Goal: Task Accomplishment & Management: Manage account settings

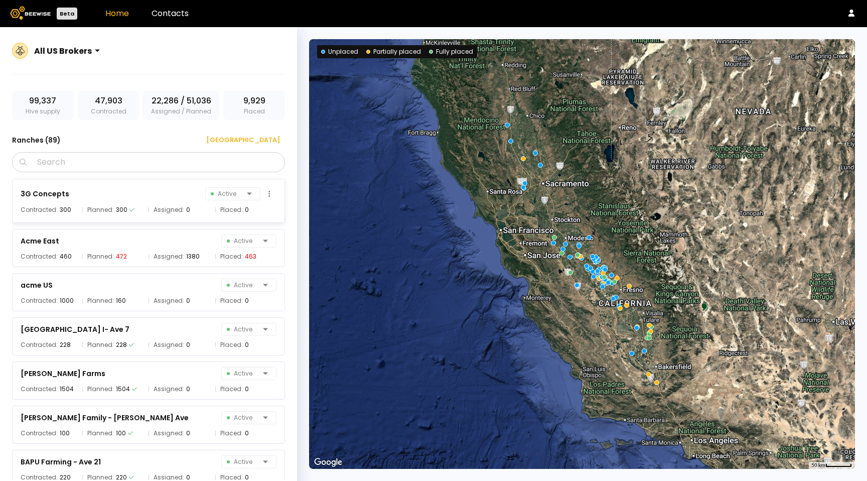
click at [139, 213] on div "Planned: 300" at bounding box center [113, 210] width 62 height 10
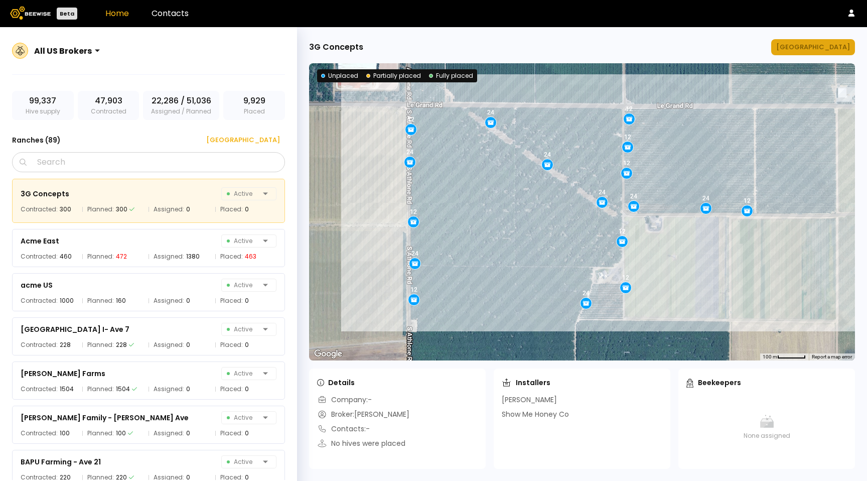
click at [829, 48] on div "[GEOGRAPHIC_DATA]" at bounding box center [813, 47] width 74 height 10
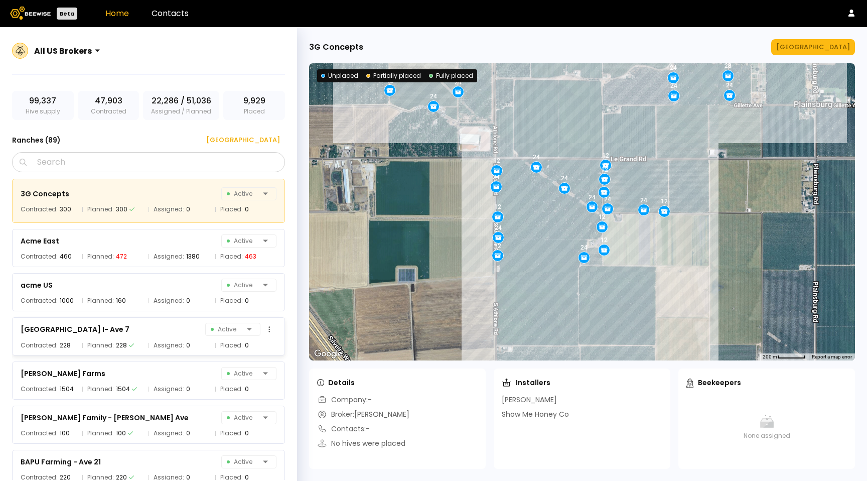
click at [181, 341] on span "Assigned:" at bounding box center [169, 345] width 31 height 10
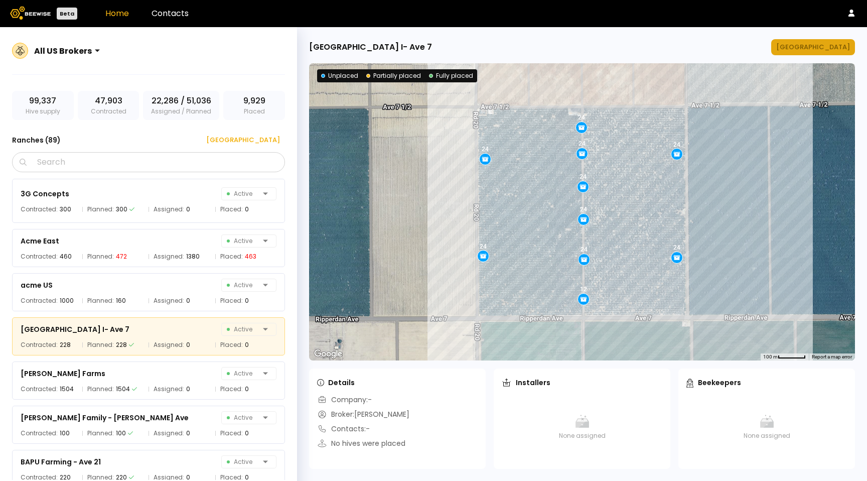
click at [829, 40] on button "[GEOGRAPHIC_DATA]" at bounding box center [813, 47] width 84 height 16
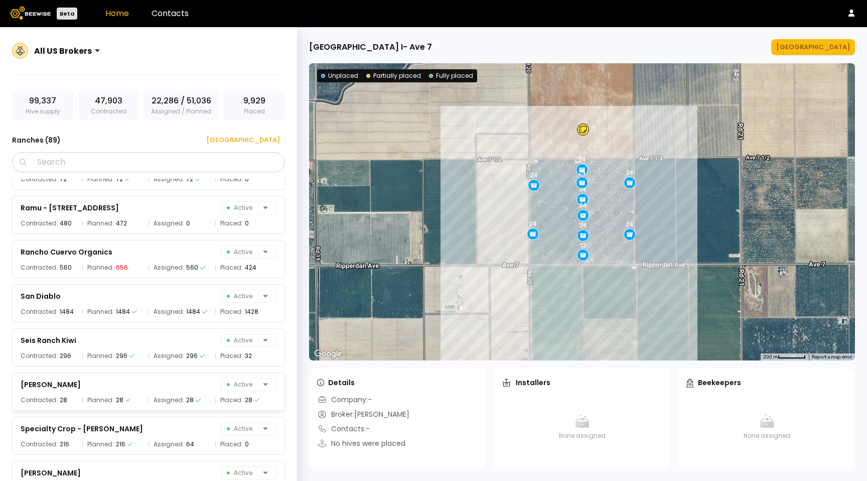
scroll to position [3124, 0]
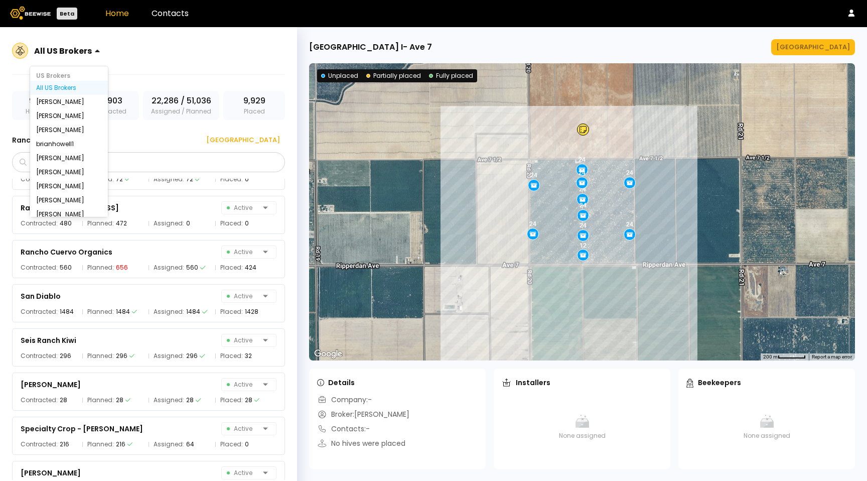
click at [86, 42] on div "All US Brokers" at bounding box center [63, 50] width 66 height 23
click at [66, 189] on div "[PERSON_NAME]" at bounding box center [69, 186] width 66 height 6
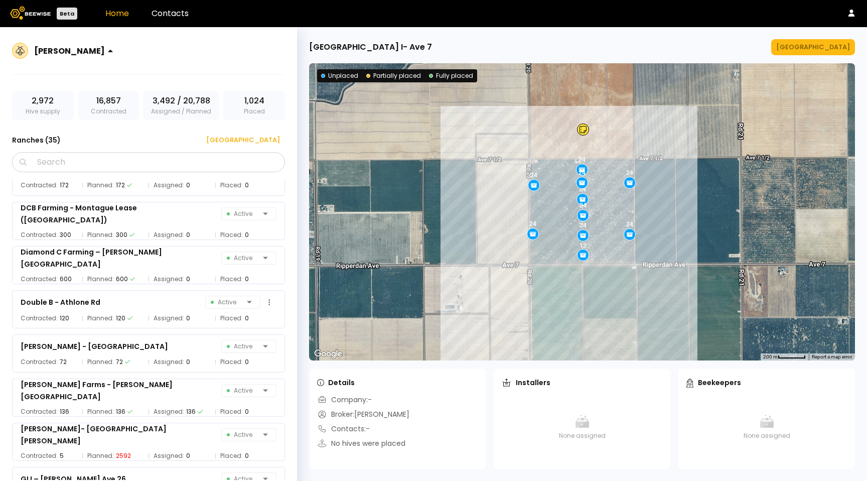
scroll to position [513, 0]
click at [69, 440] on div "[PERSON_NAME]- [GEOGRAPHIC_DATA][PERSON_NAME]" at bounding box center [113, 434] width 185 height 24
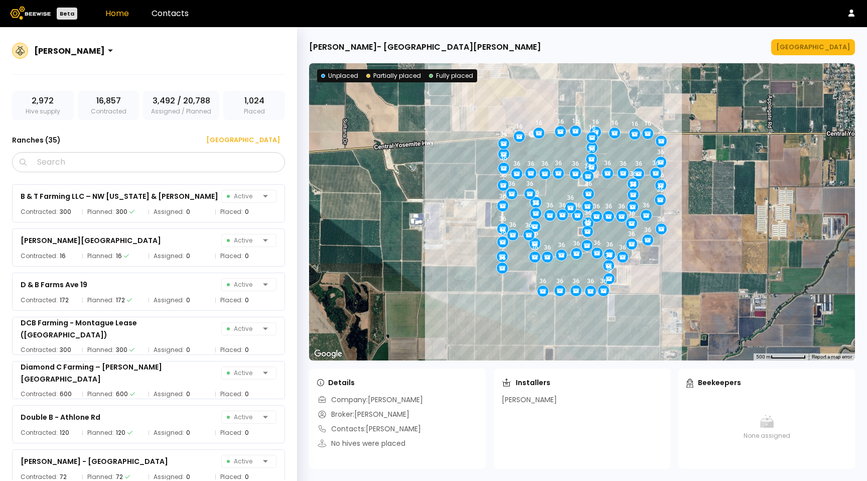
scroll to position [386, 0]
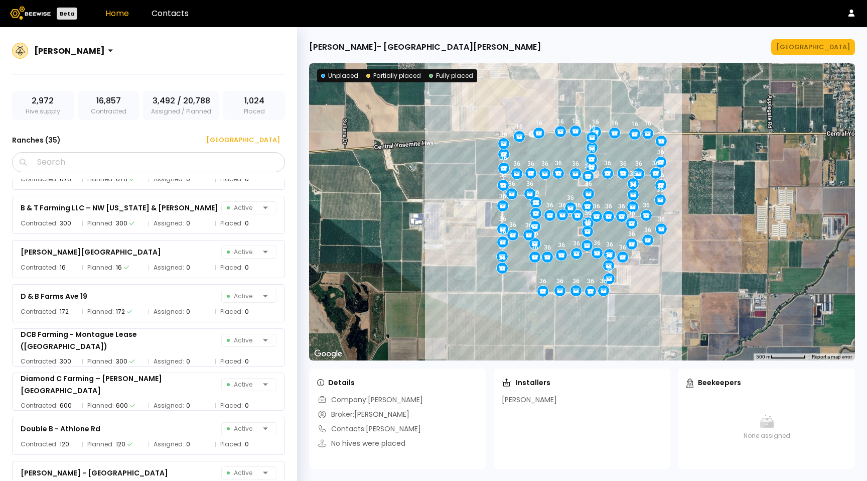
click at [172, 392] on div "Diamond C Farming – [PERSON_NAME][GEOGRAPHIC_DATA] Active Contracted: 600 Plann…" at bounding box center [148, 391] width 273 height 38
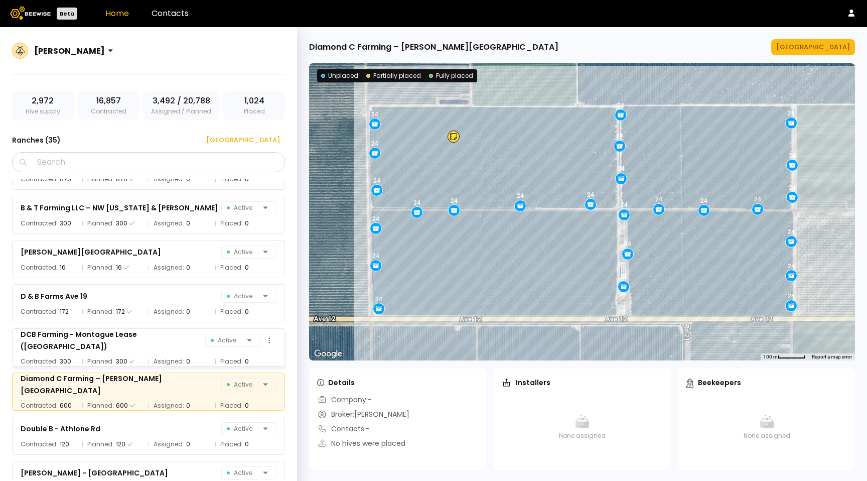
click at [172, 345] on div "DCB Farming - Montague Lease ([GEOGRAPHIC_DATA]) Active" at bounding box center [149, 340] width 256 height 24
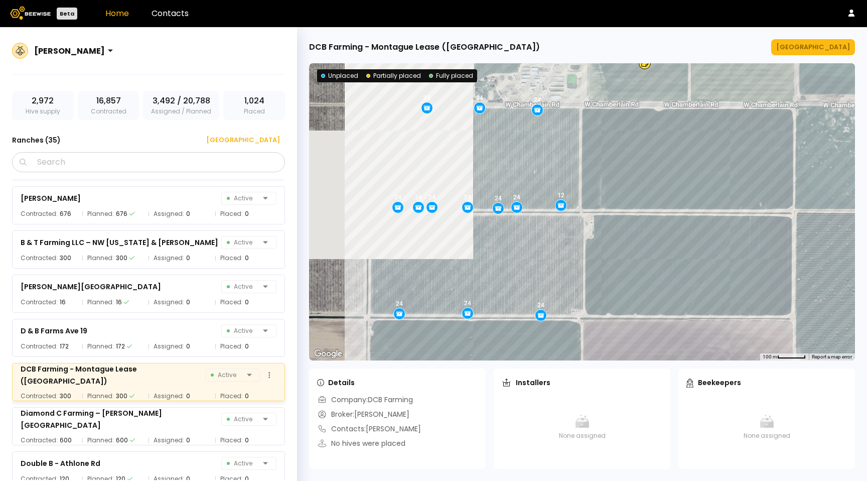
scroll to position [348, 0]
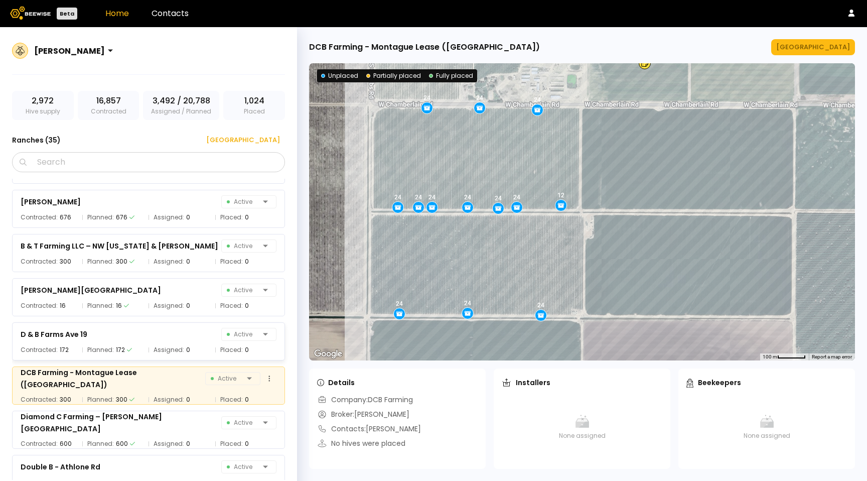
click at [172, 345] on div "[GEOGRAPHIC_DATA] 29 Active Contracted: 148 Planned: 148 Assigned: 0 Placed: [G…" at bounding box center [153, 329] width 283 height 301
click at [174, 334] on div "D & B Farms Ave 19 Active" at bounding box center [149, 334] width 256 height 14
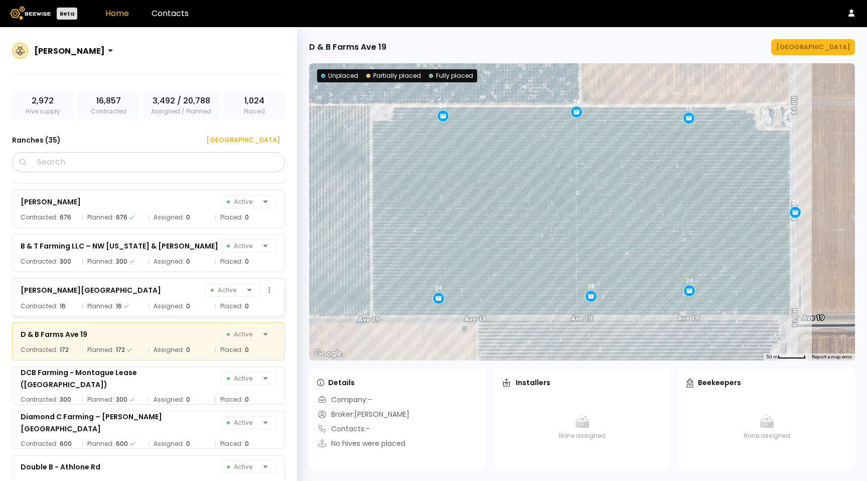
click at [175, 296] on div "[PERSON_NAME] Farm Active" at bounding box center [149, 290] width 256 height 14
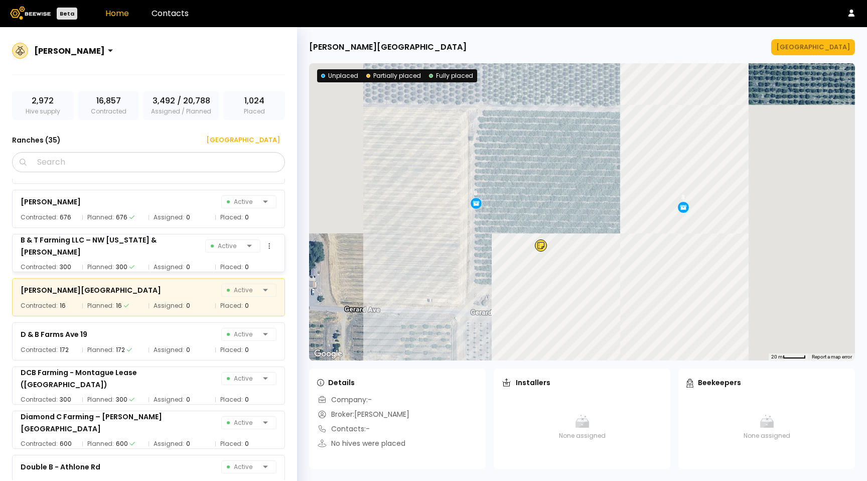
click at [174, 262] on span "Assigned:" at bounding box center [169, 267] width 31 height 10
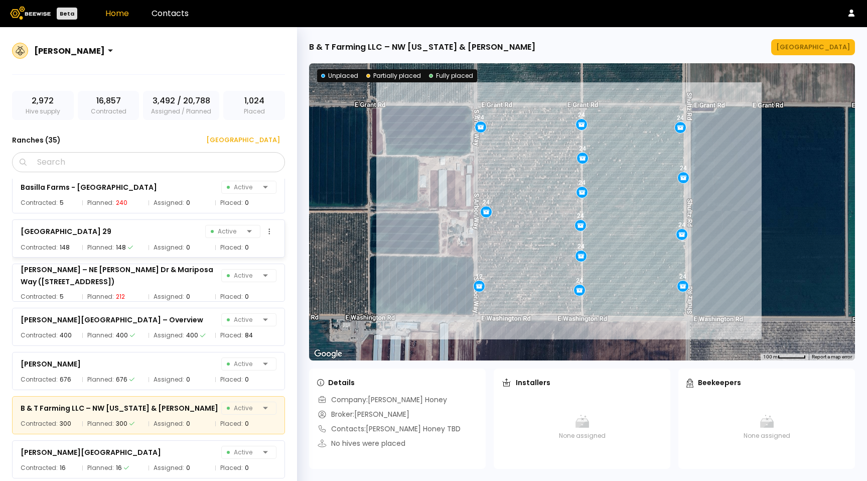
click at [176, 233] on div "[GEOGRAPHIC_DATA] Active" at bounding box center [149, 231] width 256 height 14
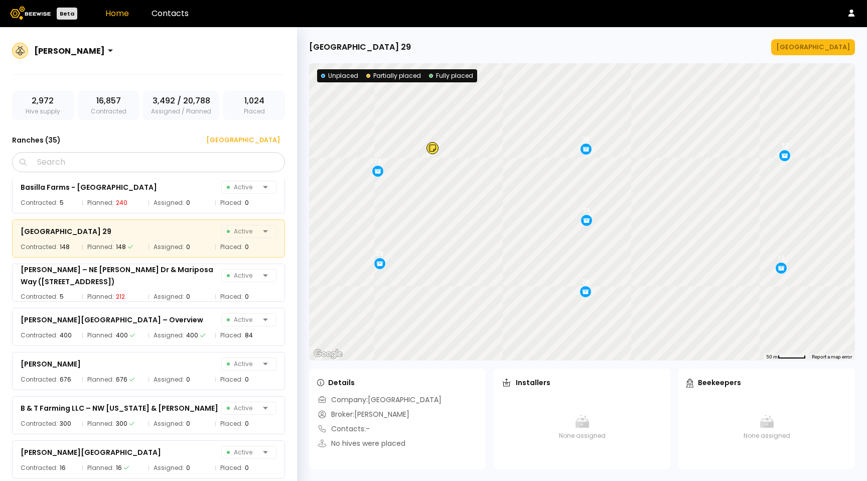
click at [179, 201] on div "BAPU Farming - [GEOGRAPHIC_DATA] 14 1/2 Active Contracted: 388 Planned: 388 Ass…" at bounding box center [153, 329] width 283 height 301
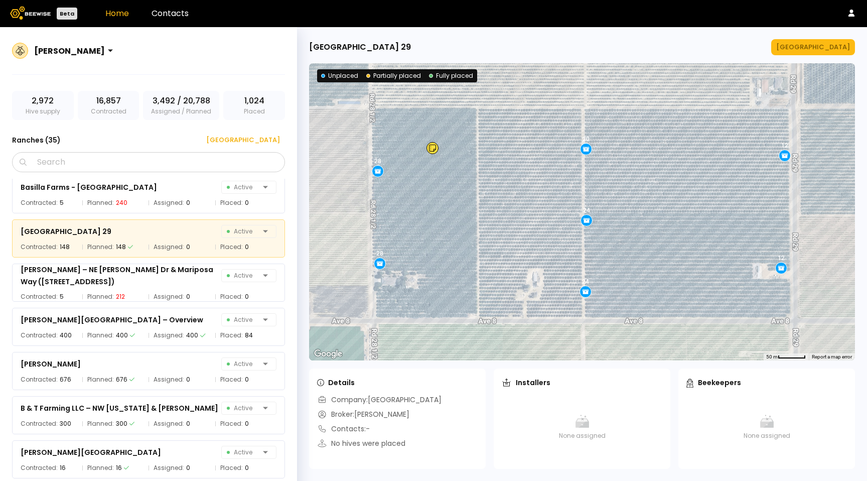
click at [177, 181] on div "BAPU Farming - [GEOGRAPHIC_DATA] 14 1/2 Active Contracted: 388 Planned: 388 Ass…" at bounding box center [153, 329] width 283 height 301
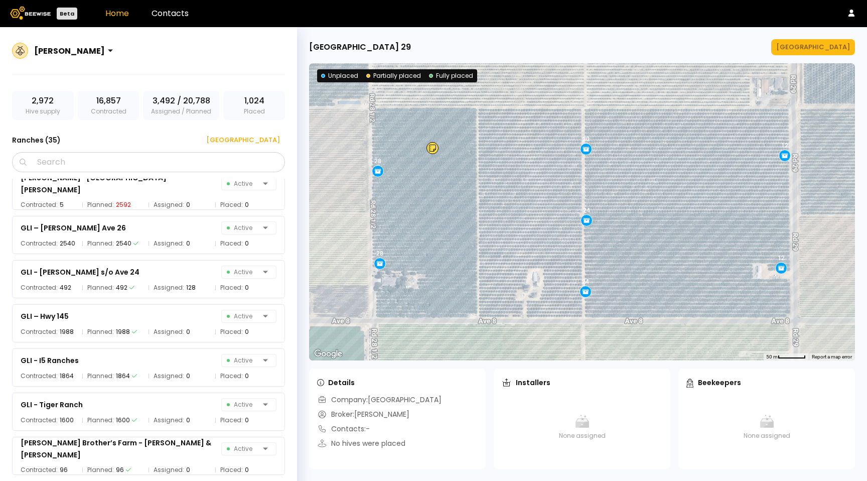
scroll to position [770, 0]
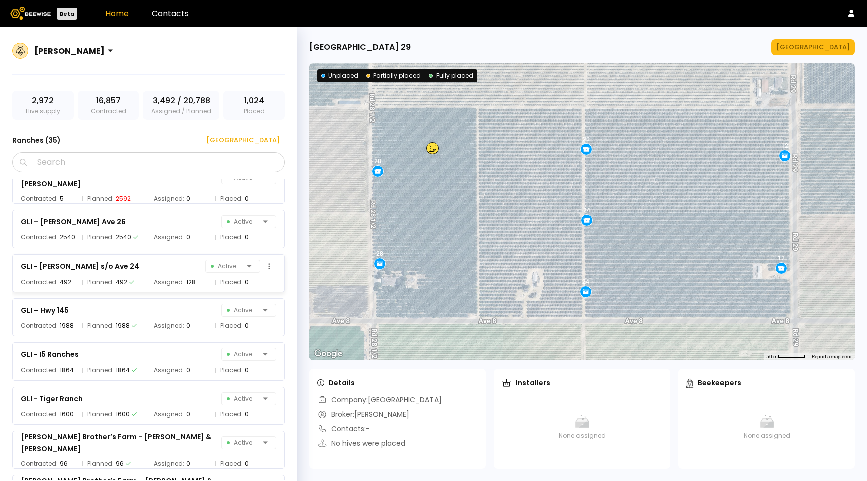
click at [154, 279] on span "Assigned:" at bounding box center [169, 282] width 31 height 10
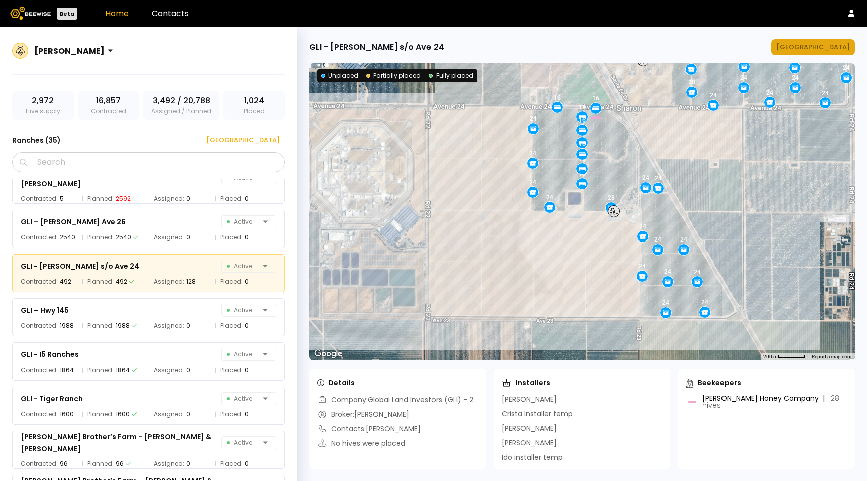
click at [815, 51] on div "[GEOGRAPHIC_DATA]" at bounding box center [813, 47] width 74 height 10
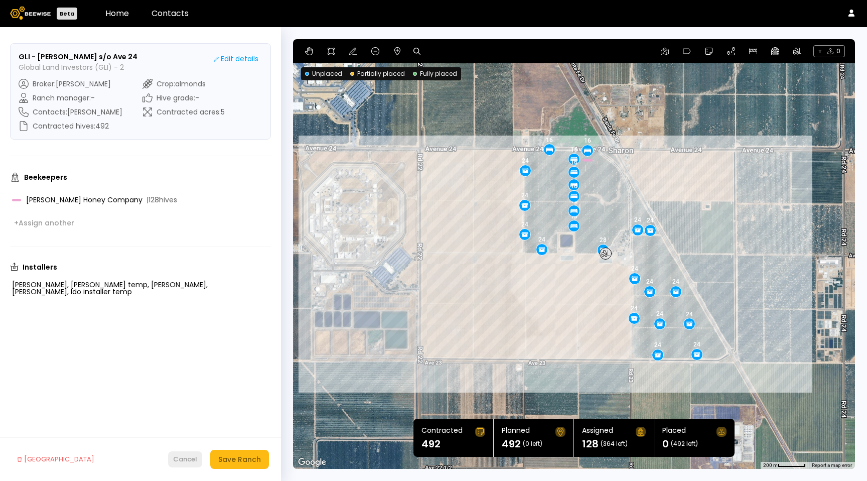
click at [182, 456] on div "Cancel" at bounding box center [185, 459] width 24 height 10
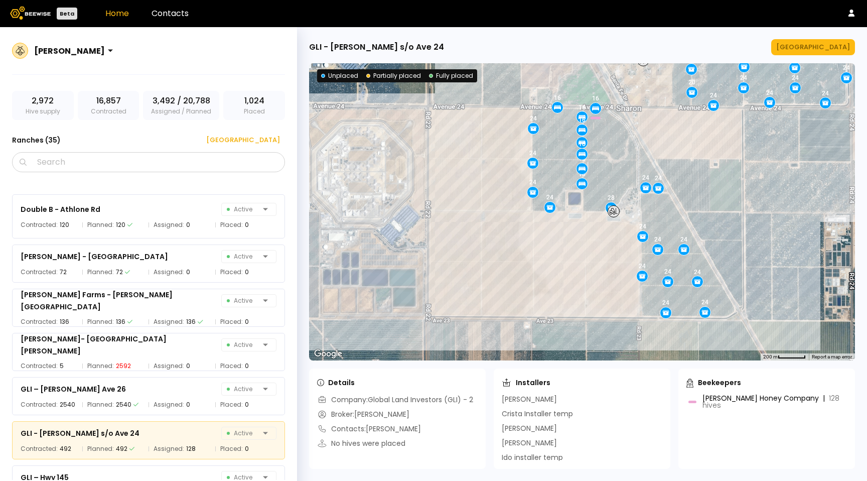
scroll to position [711, 0]
